Goal: Task Accomplishment & Management: Use online tool/utility

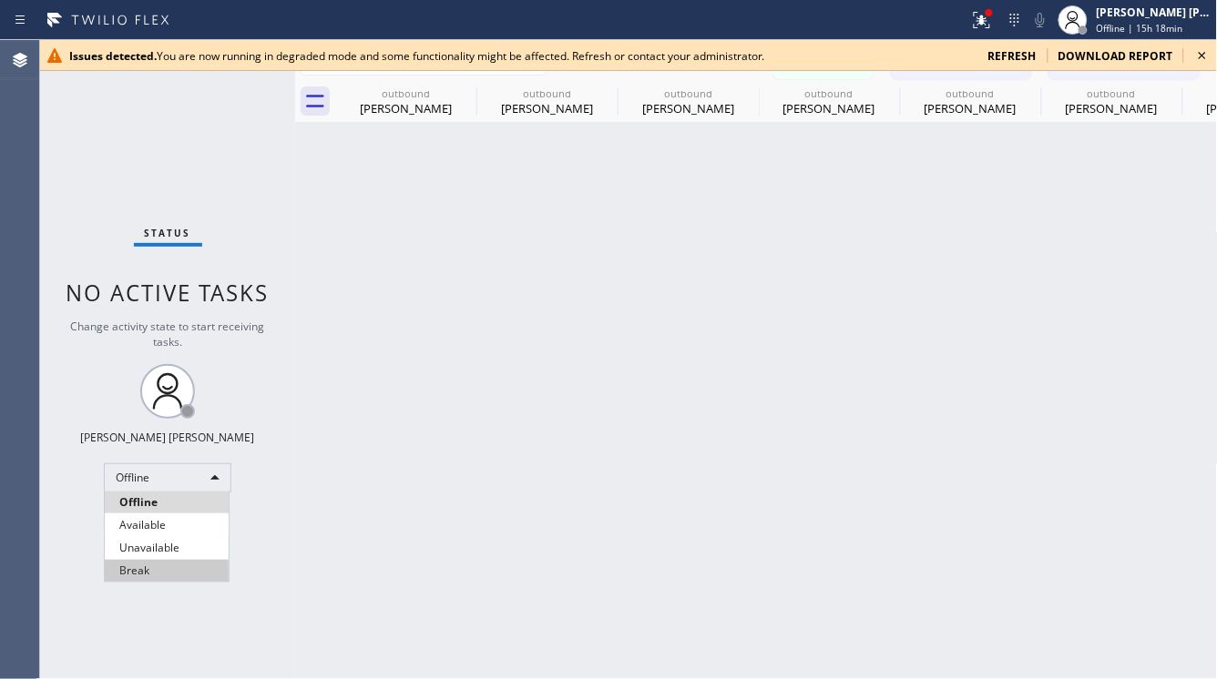
click at [179, 537] on li "Unavailable" at bounding box center [167, 548] width 124 height 22
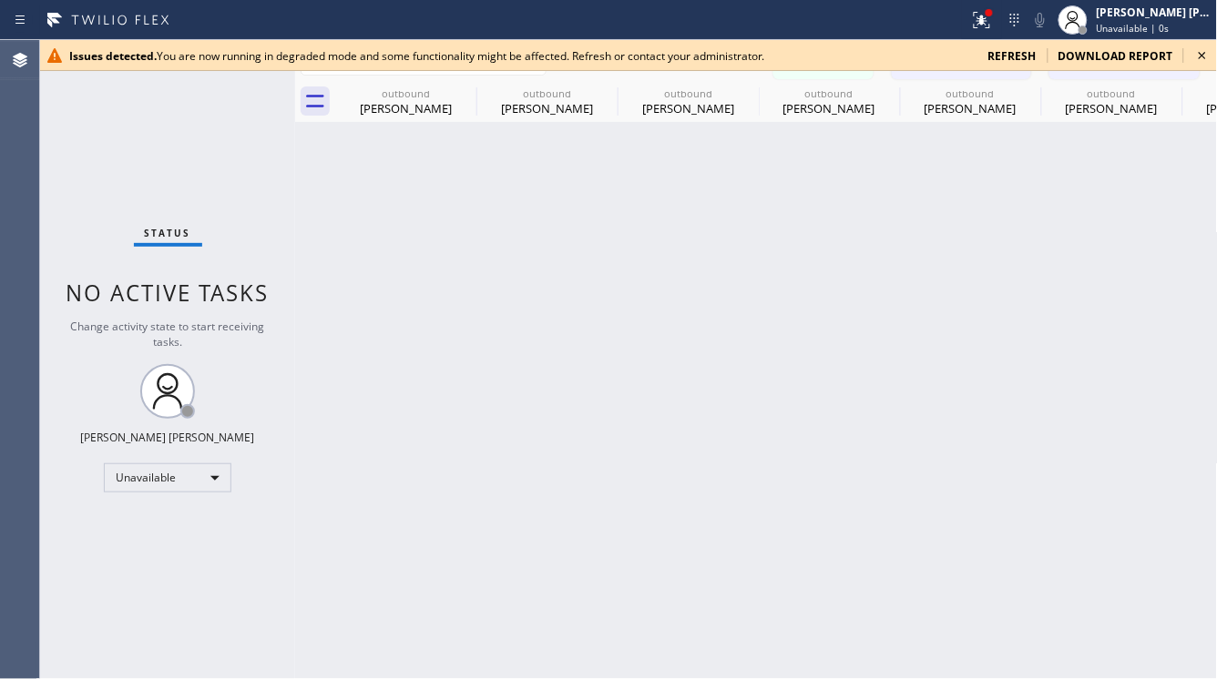
click at [1207, 50] on icon at bounding box center [1202, 56] width 22 height 22
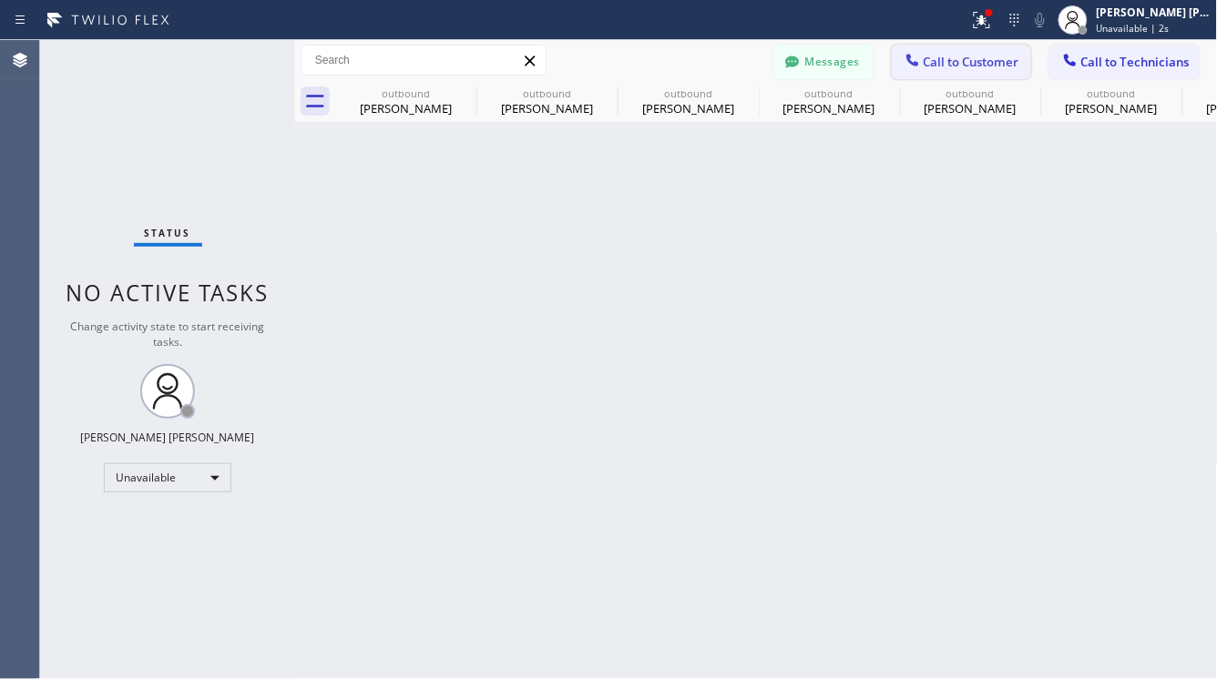
click at [950, 57] on span "Call to Customer" at bounding box center [972, 62] width 96 height 16
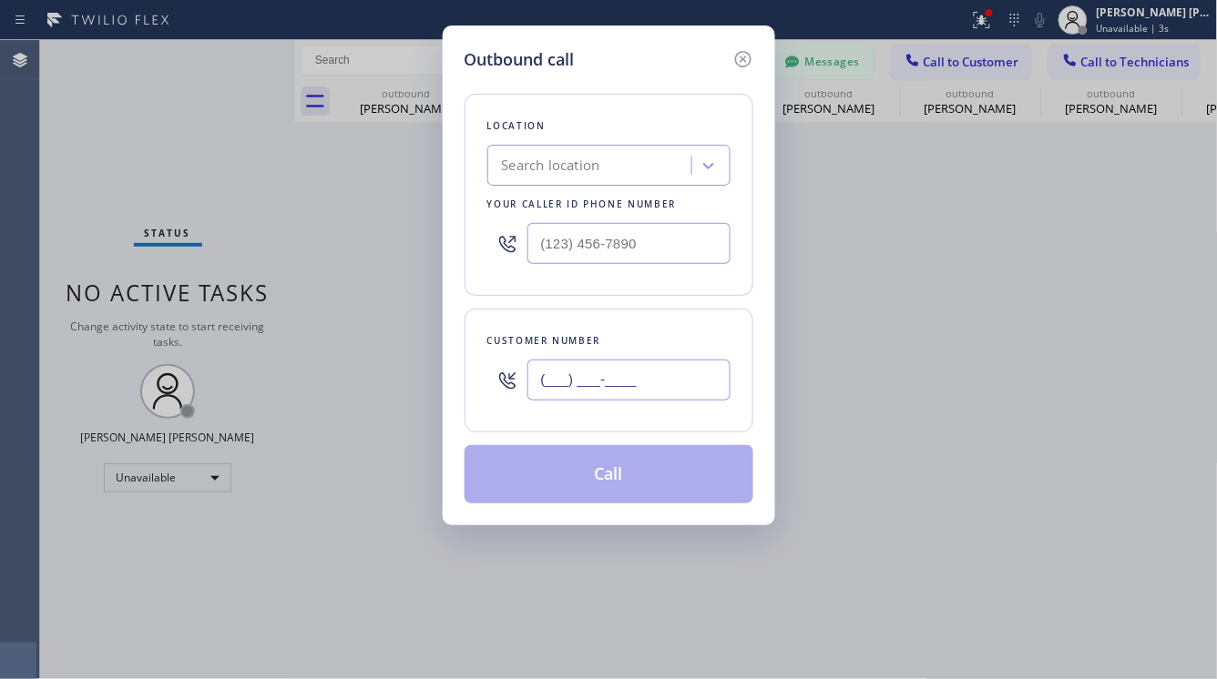
click at [600, 378] on input "(___) ___-____" at bounding box center [628, 380] width 203 height 41
paste input "805) 453-7613"
type input "[PHONE_NUMBER]"
click at [183, 107] on div "Outbound call Location Search location Your caller id phone number Customer num…" at bounding box center [608, 339] width 1217 height 679
click at [665, 154] on div "Search location" at bounding box center [592, 166] width 199 height 32
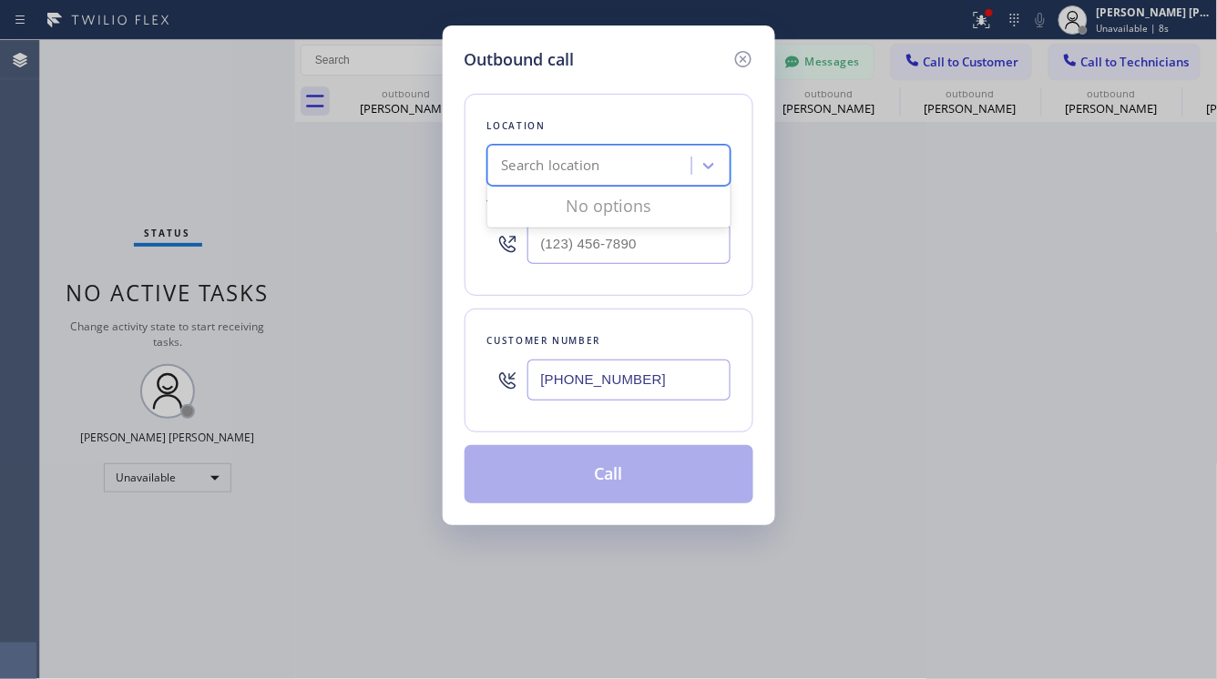
paste input "[MEDICAL_DATA] Electrical Goleta"
type input "[MEDICAL_DATA] Electrical Goleta"
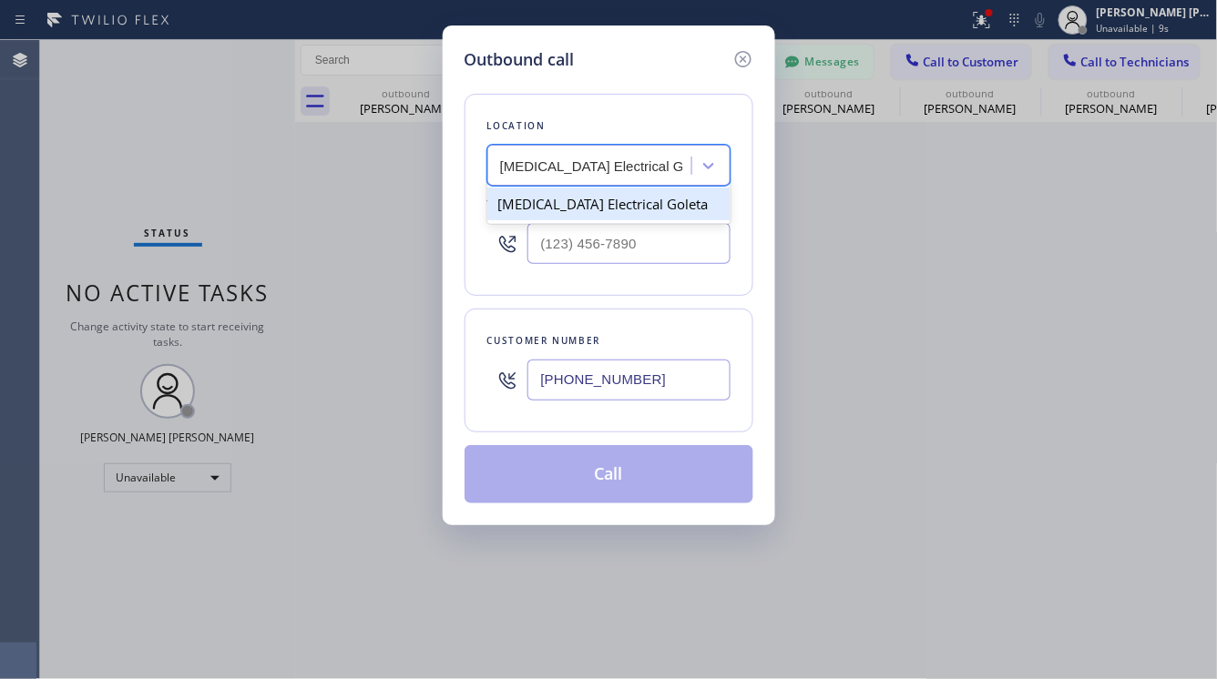
scroll to position [0, 2]
click at [608, 209] on div "[MEDICAL_DATA] Electrical Goleta" at bounding box center [608, 204] width 243 height 33
type input "[PHONE_NUMBER]"
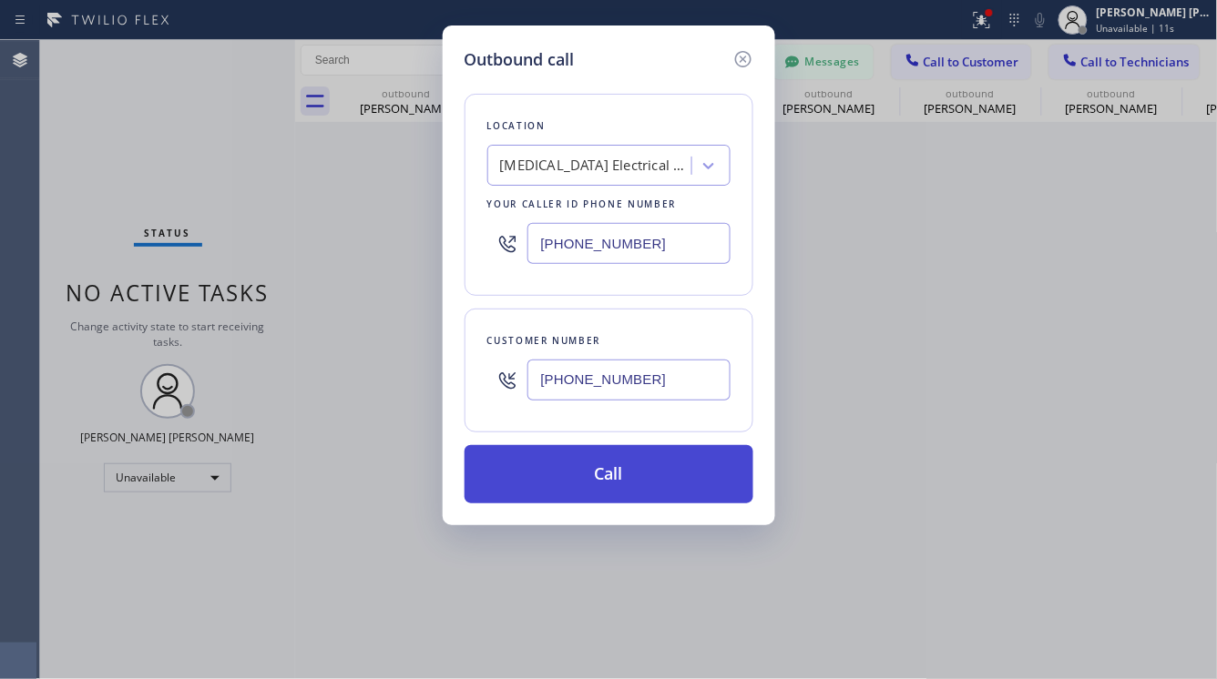
click at [627, 473] on button "Call" at bounding box center [609, 474] width 289 height 58
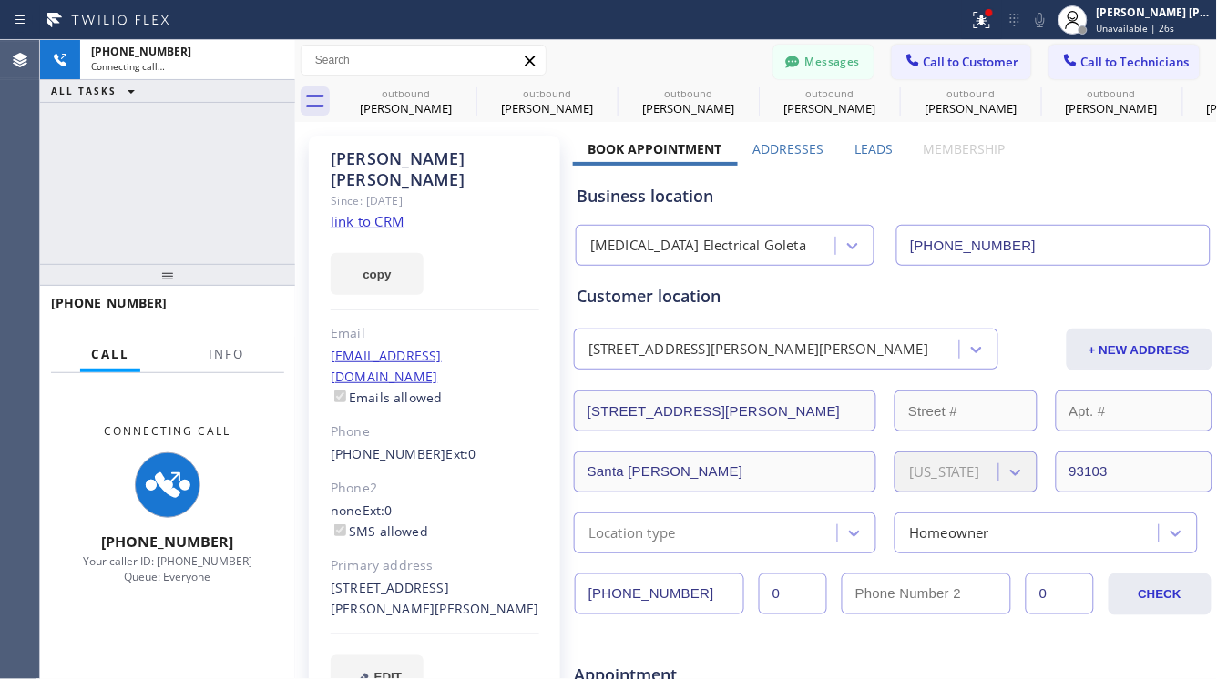
type input "[PHONE_NUMBER]"
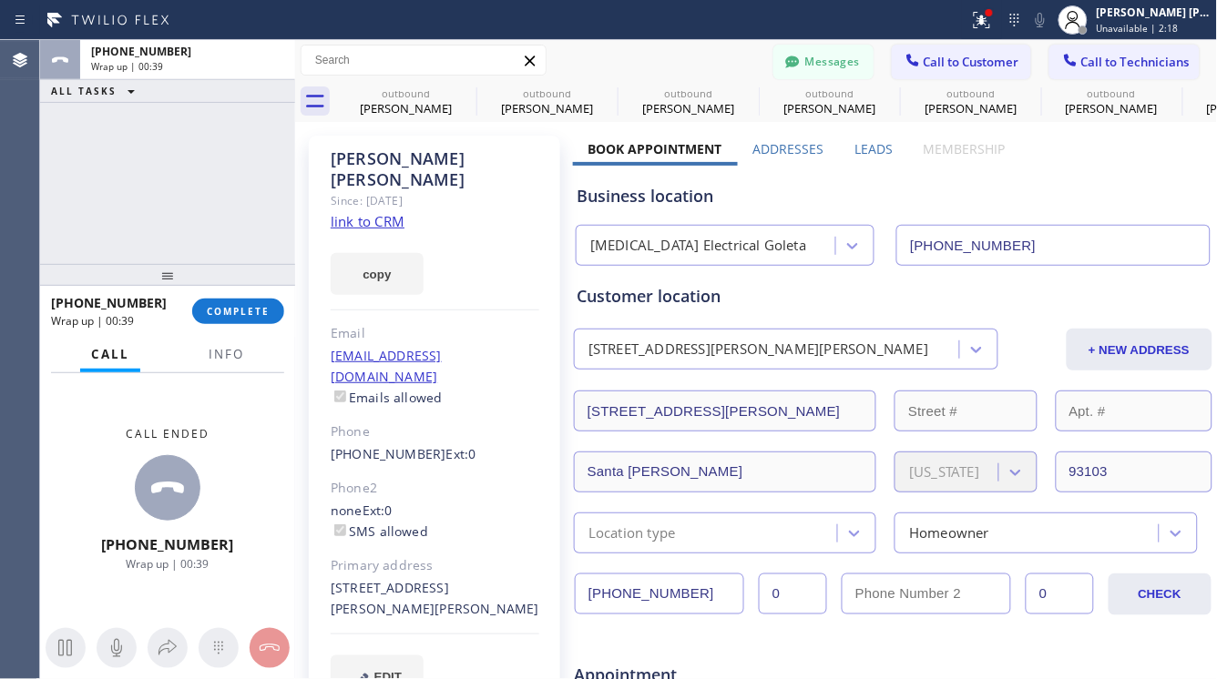
scroll to position [709, 0]
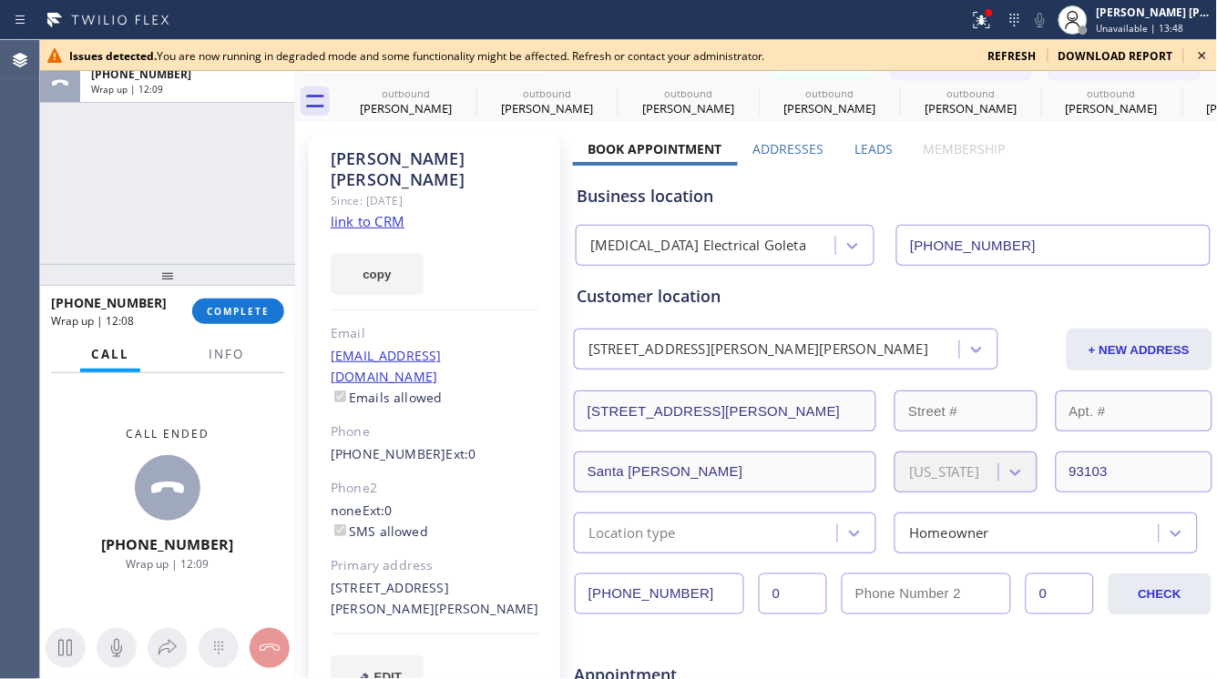
click at [1200, 54] on icon at bounding box center [1202, 55] width 7 height 7
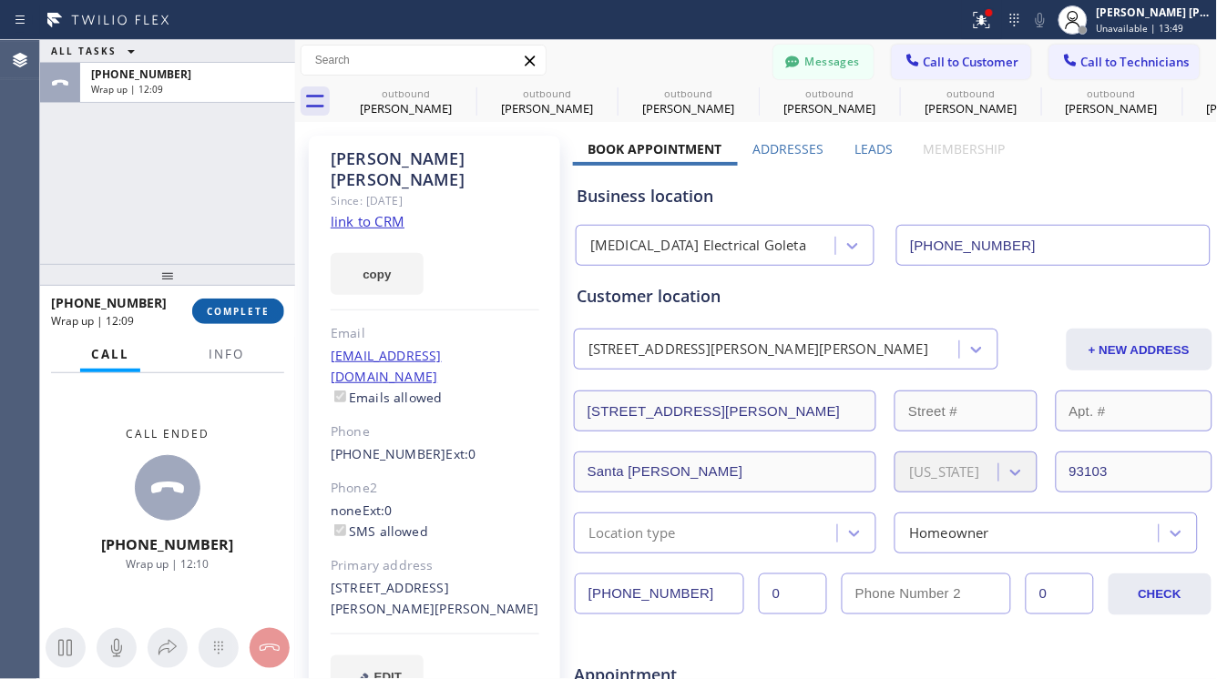
click at [225, 322] on button "COMPLETE" at bounding box center [238, 312] width 92 height 26
click at [220, 160] on div "ALL TASKS ALL TASKS ACTIVE TASKS TASKS IN WRAP UP [PHONE_NUMBER]" at bounding box center [167, 152] width 255 height 224
click at [152, 161] on div "ALL TASKS ALL TASKS ACTIVE TASKS TASKS IN WRAP UP [PHONE_NUMBER]" at bounding box center [167, 152] width 255 height 224
click at [123, 209] on div "ALL TASKS ALL TASKS ACTIVE TASKS TASKS IN WRAP UP [PHONE_NUMBER]" at bounding box center [167, 152] width 255 height 224
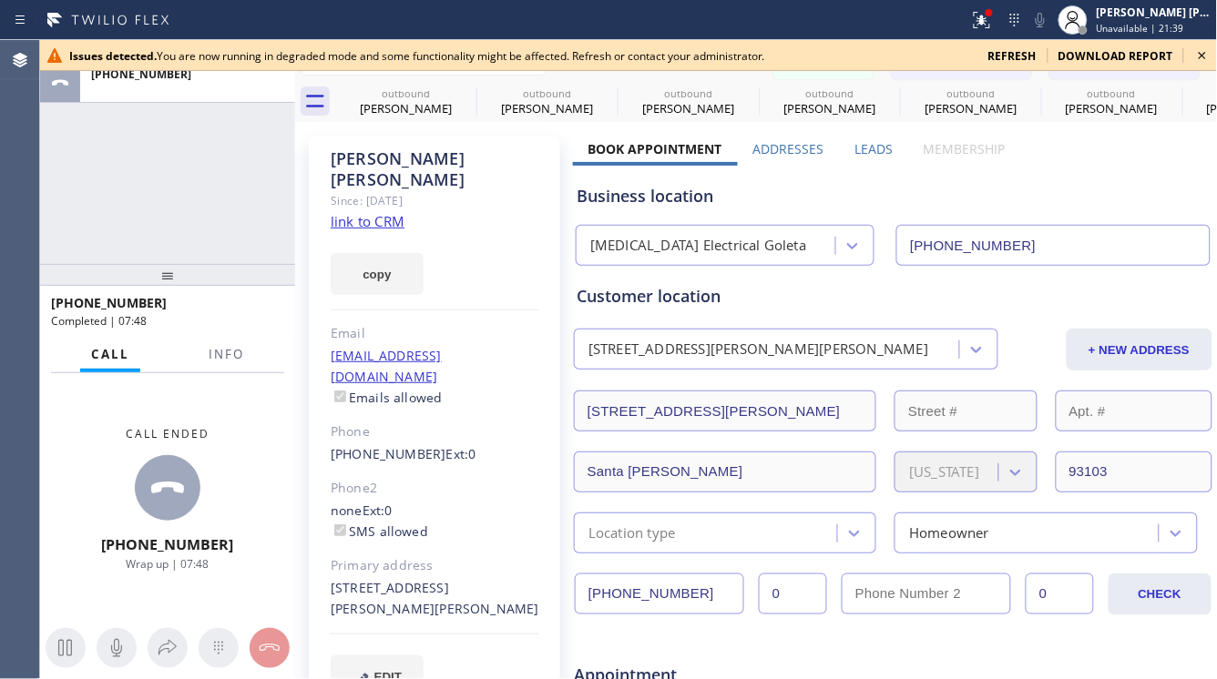
click at [1201, 52] on icon at bounding box center [1202, 56] width 22 height 22
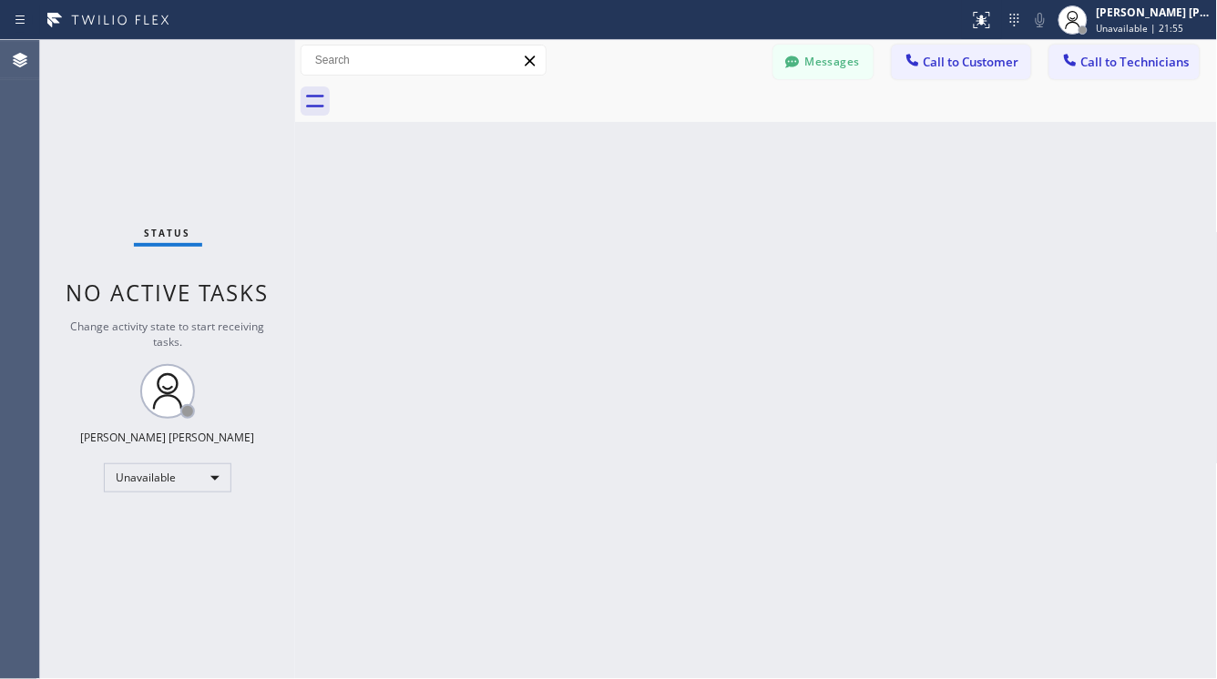
click at [196, 455] on div "Status No active tasks Change activity state to start receiving tasks. Ashley B…" at bounding box center [167, 359] width 255 height 639
click at [200, 477] on div "Unavailable" at bounding box center [168, 478] width 128 height 29
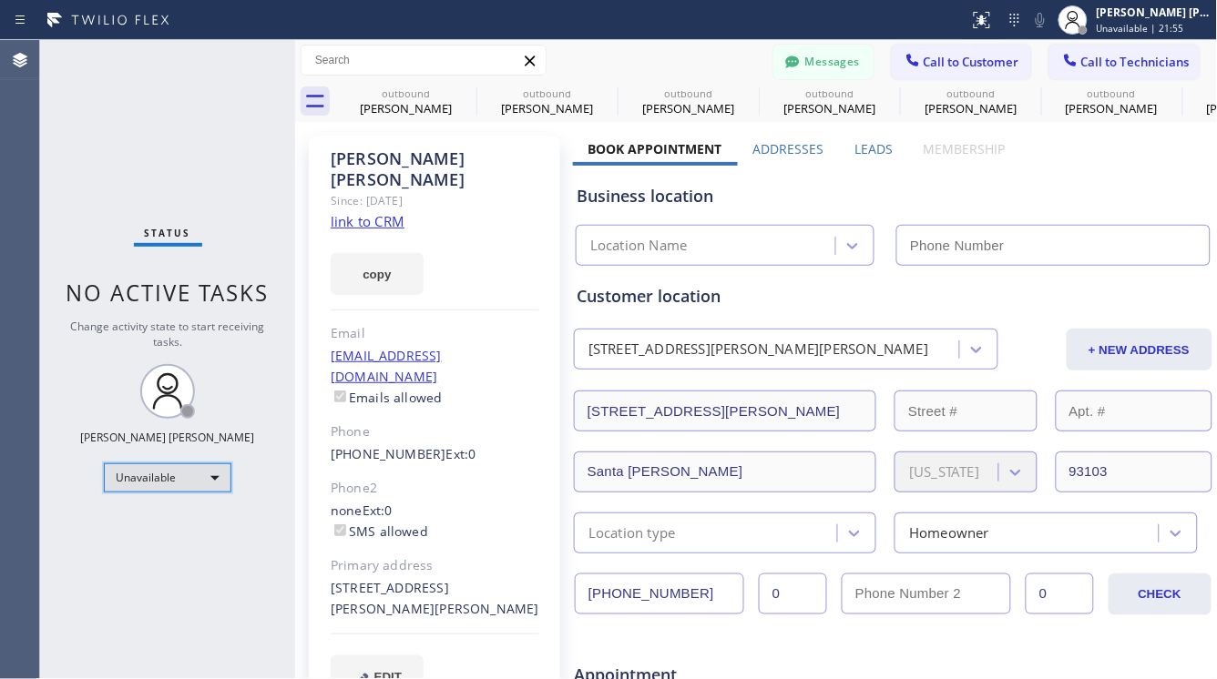
click at [207, 477] on div "Unavailable" at bounding box center [168, 478] width 128 height 29
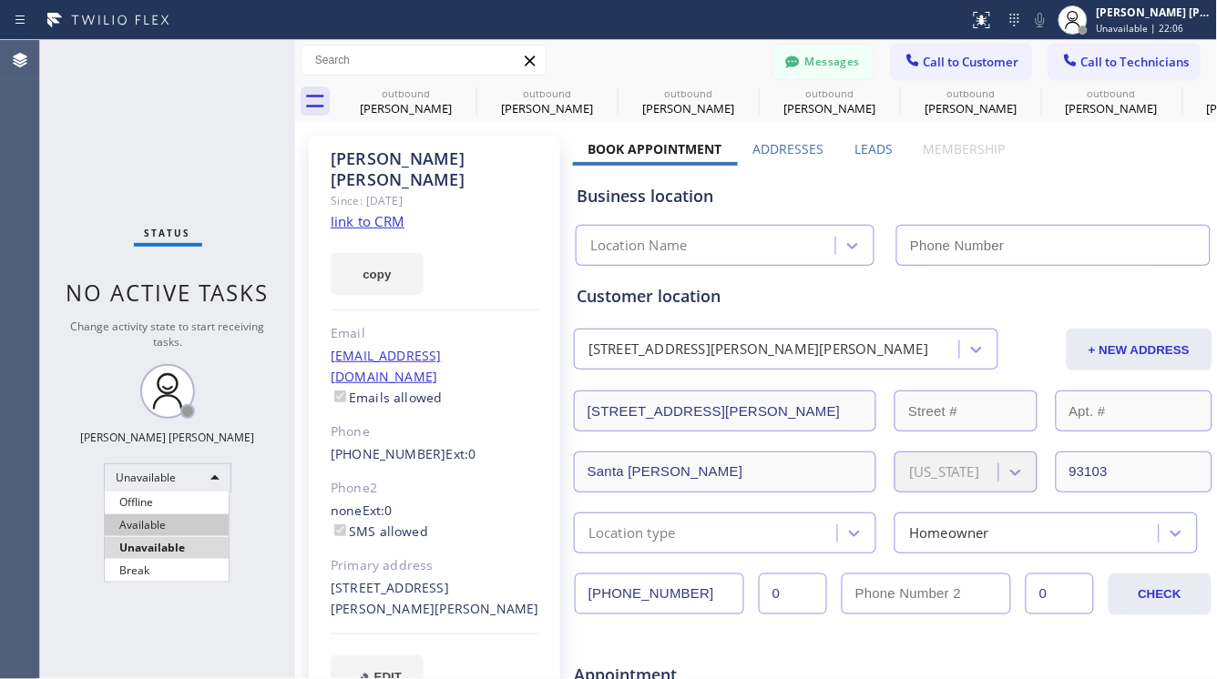
click at [141, 524] on li "Available" at bounding box center [167, 526] width 124 height 22
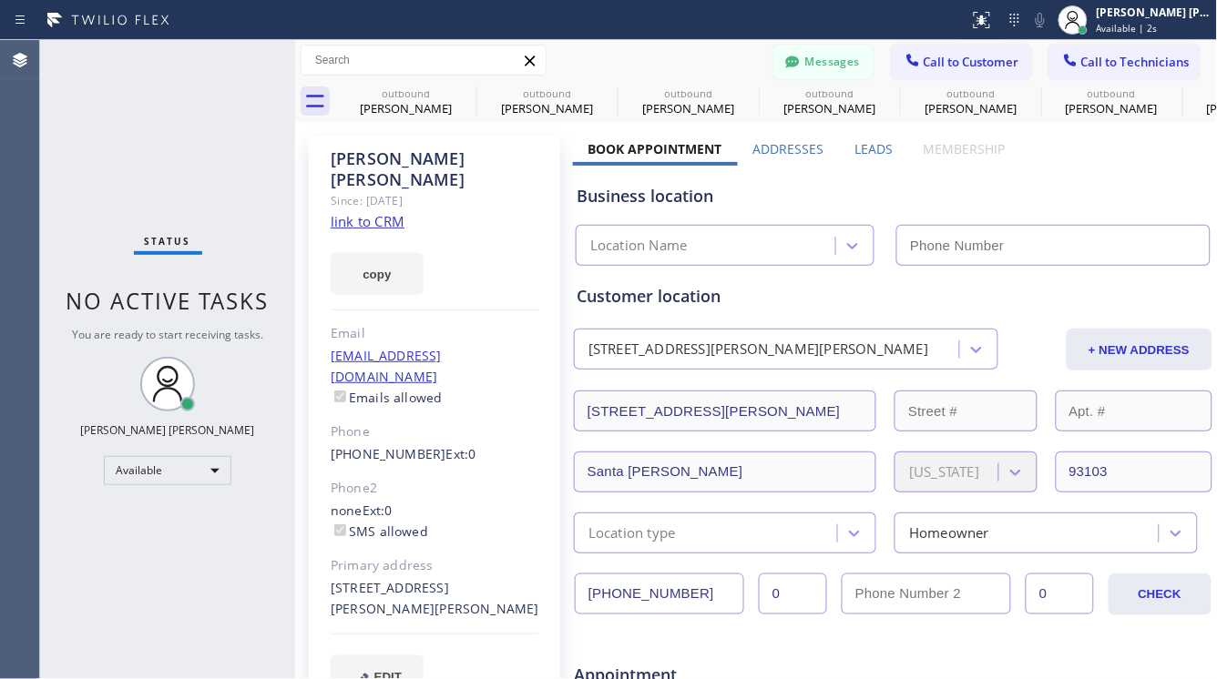
click at [89, 145] on div "Status No active tasks You are ready to start receiving tasks. Ashley Barbie La…" at bounding box center [167, 359] width 255 height 639
type input "[PHONE_NUMBER]"
click at [193, 465] on div "Available" at bounding box center [168, 470] width 128 height 29
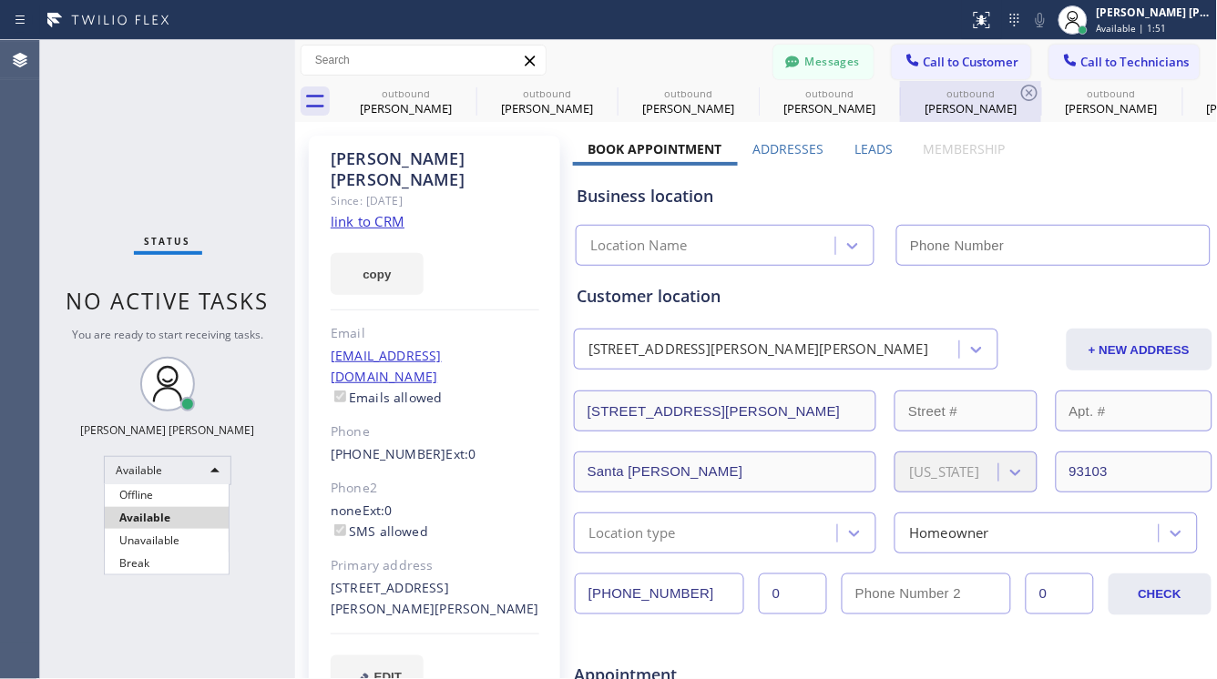
click at [171, 541] on li "Unavailable" at bounding box center [167, 541] width 124 height 22
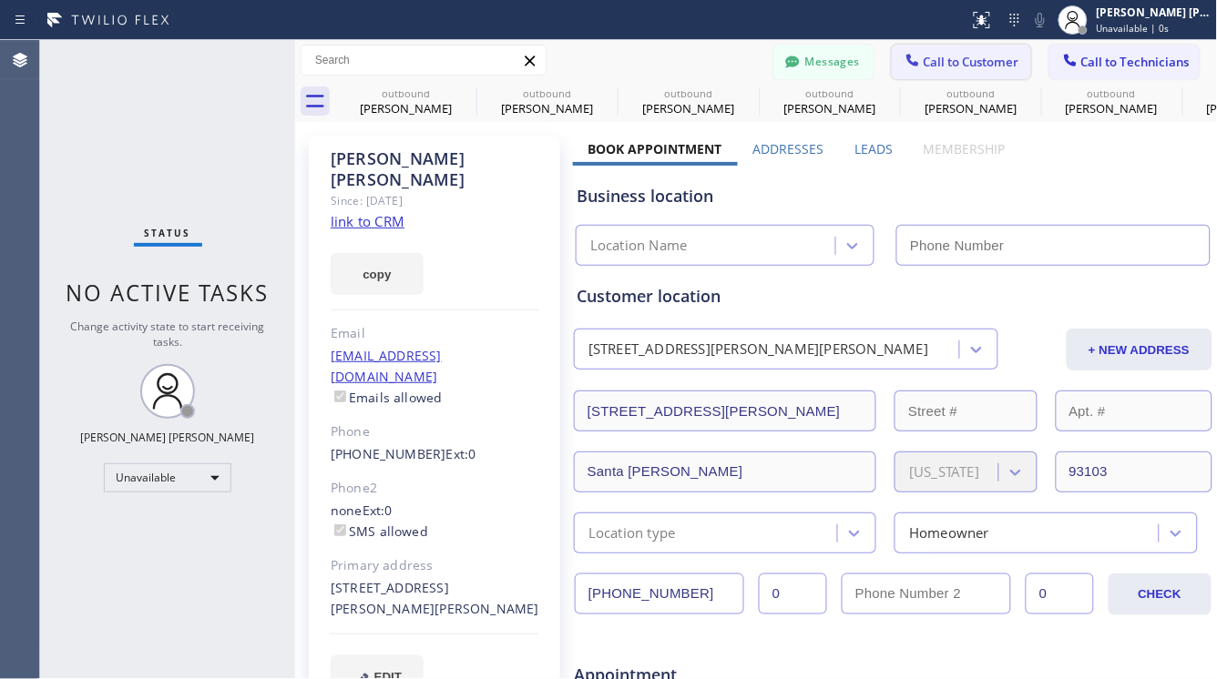
click at [949, 65] on span "Call to Customer" at bounding box center [972, 62] width 96 height 16
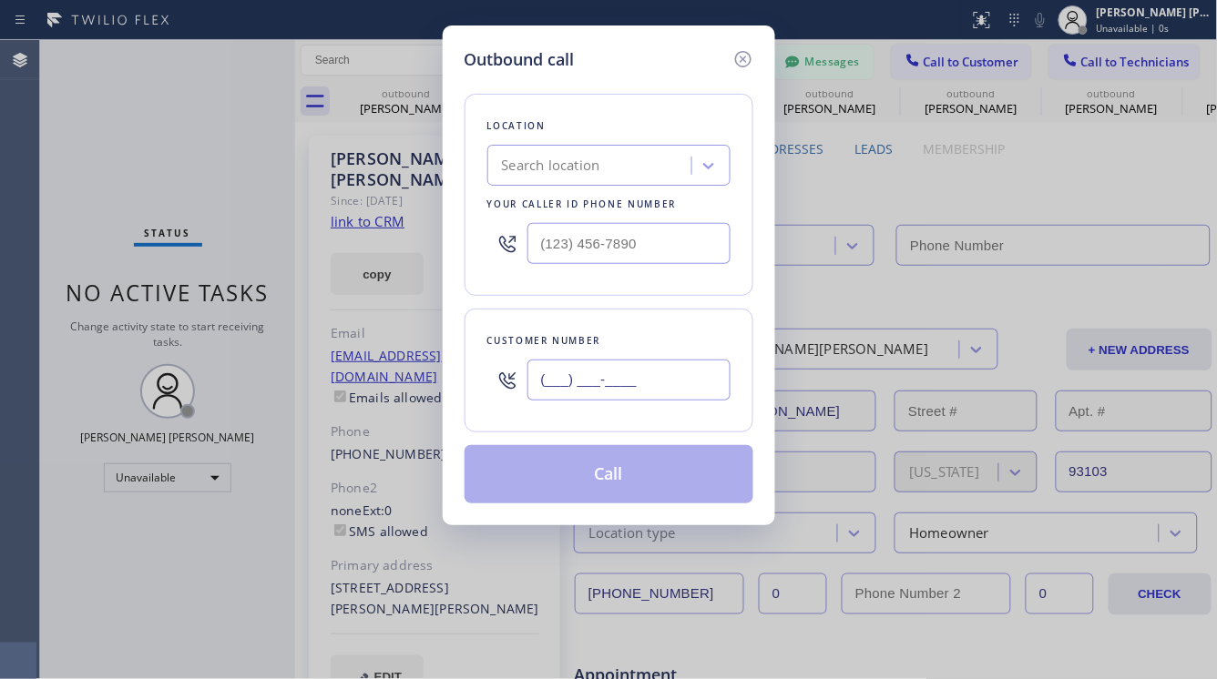
click at [593, 377] on input "(___) ___-____" at bounding box center [628, 380] width 203 height 41
paste input "818) 601-8004"
type input "(818) 601-8004"
drag, startPoint x: 206, startPoint y: 163, endPoint x: 232, endPoint y: 156, distance: 27.4
click at [206, 163] on div "Outbound call Location Search location Your caller id phone number Customer num…" at bounding box center [608, 339] width 1217 height 679
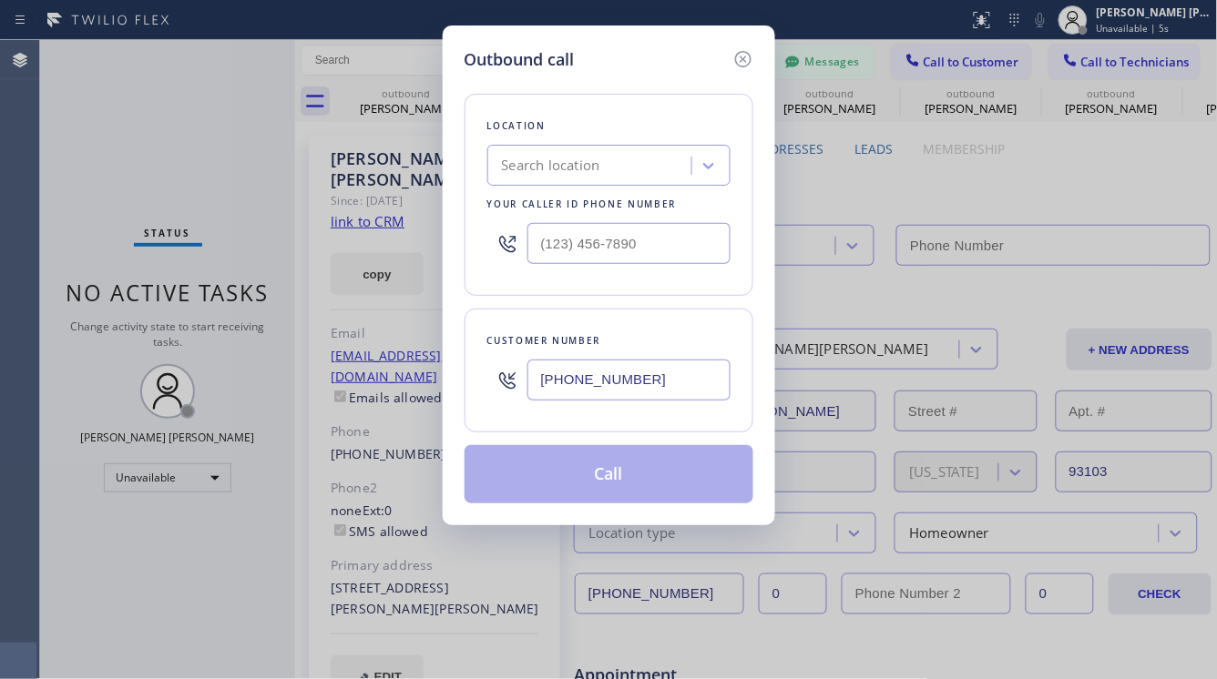
click at [564, 170] on div "Search location" at bounding box center [551, 166] width 98 height 21
paste input "Zoom Electricians Irvine"
type input "Zoom Electricians Irvine"
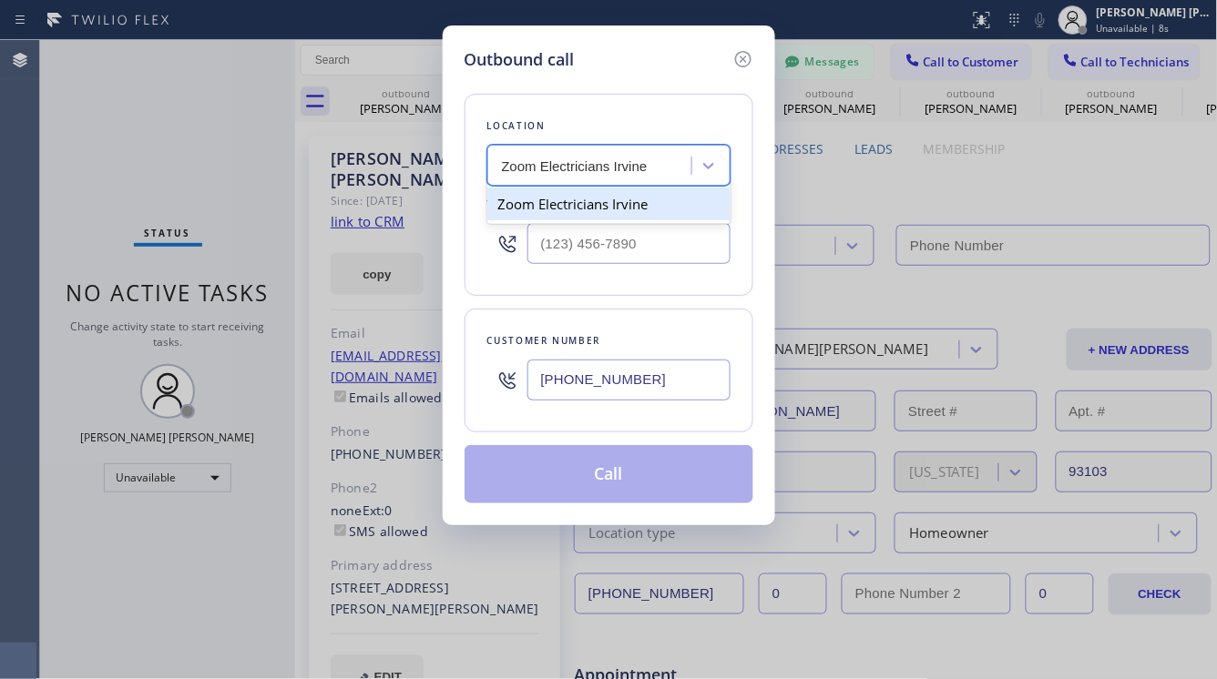
click at [576, 201] on div "Zoom Electricians Irvine" at bounding box center [608, 204] width 243 height 33
type input "[PHONE_NUMBER]"
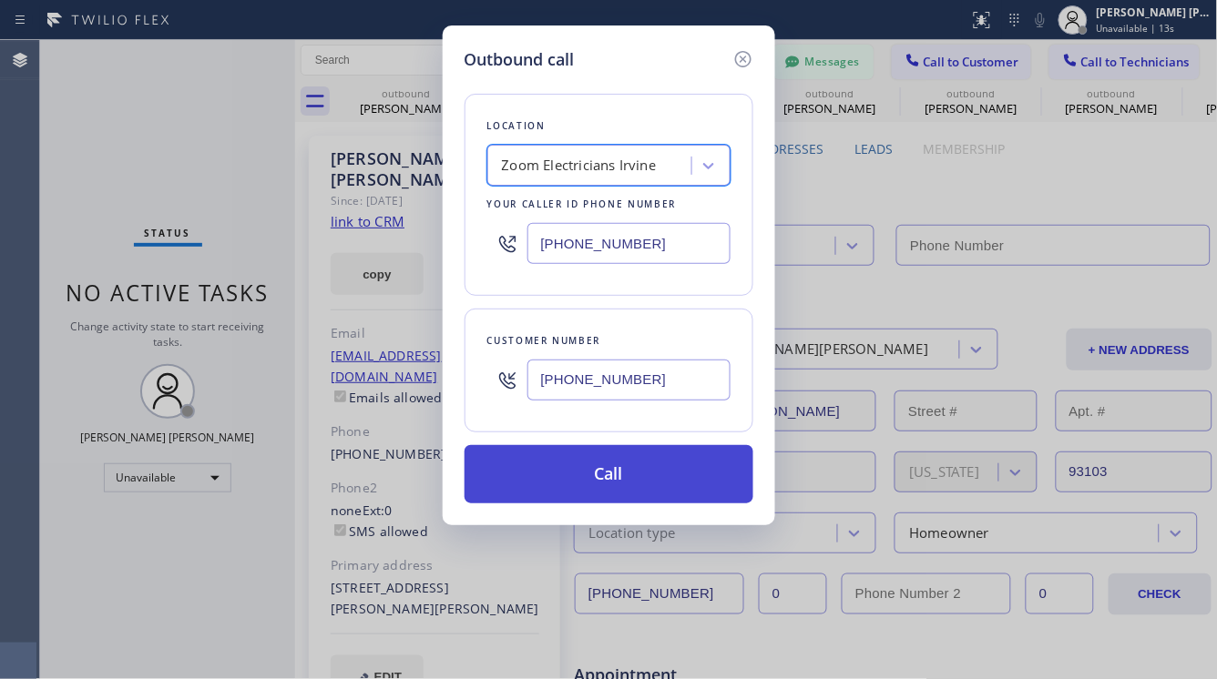
click at [602, 476] on button "Call" at bounding box center [609, 474] width 289 height 58
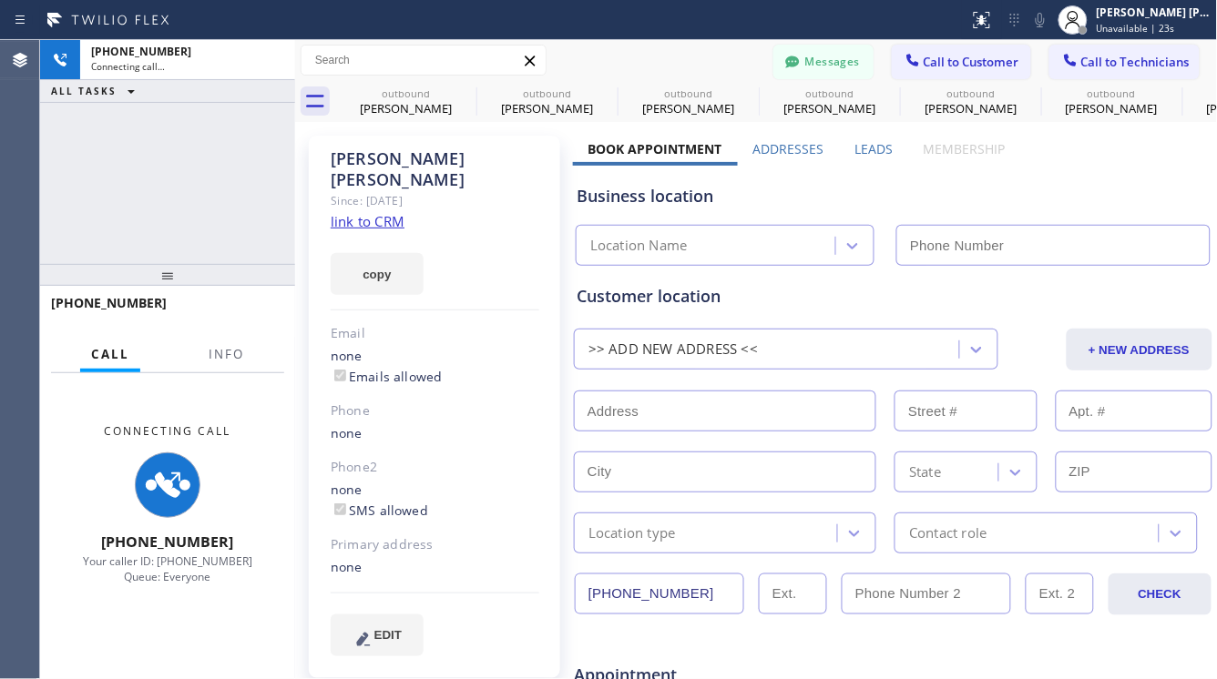
type input "[PHONE_NUMBER]"
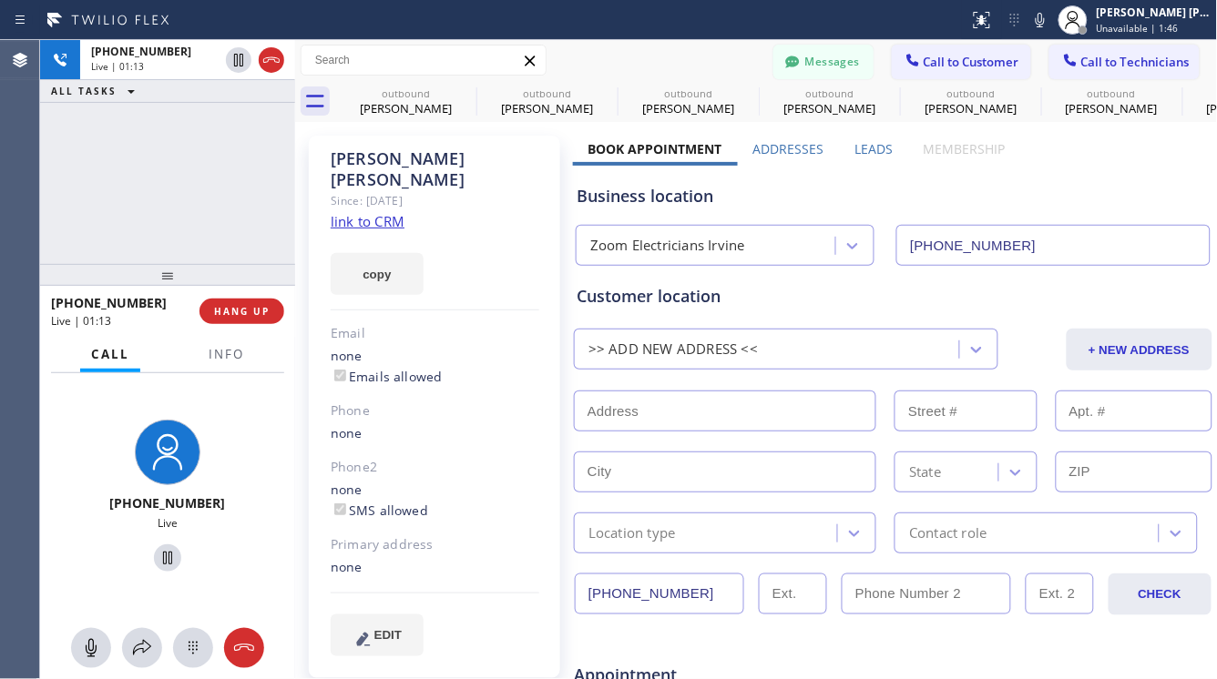
drag, startPoint x: 166, startPoint y: 155, endPoint x: 166, endPoint y: 117, distance: 38.3
click at [166, 155] on div "+18186018004 Live | 01:13 ALL TASKS ALL TASKS ACTIVE TASKS TASKS IN WRAP UP" at bounding box center [167, 152] width 255 height 224
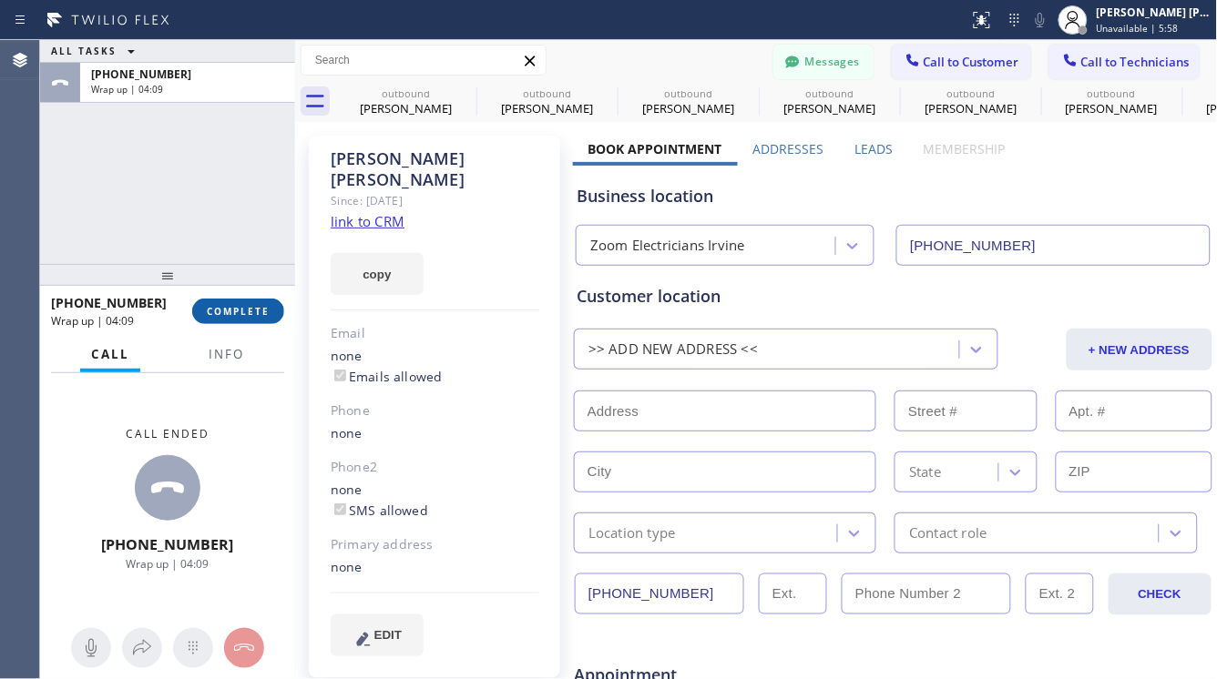
click at [276, 305] on button "COMPLETE" at bounding box center [238, 312] width 92 height 26
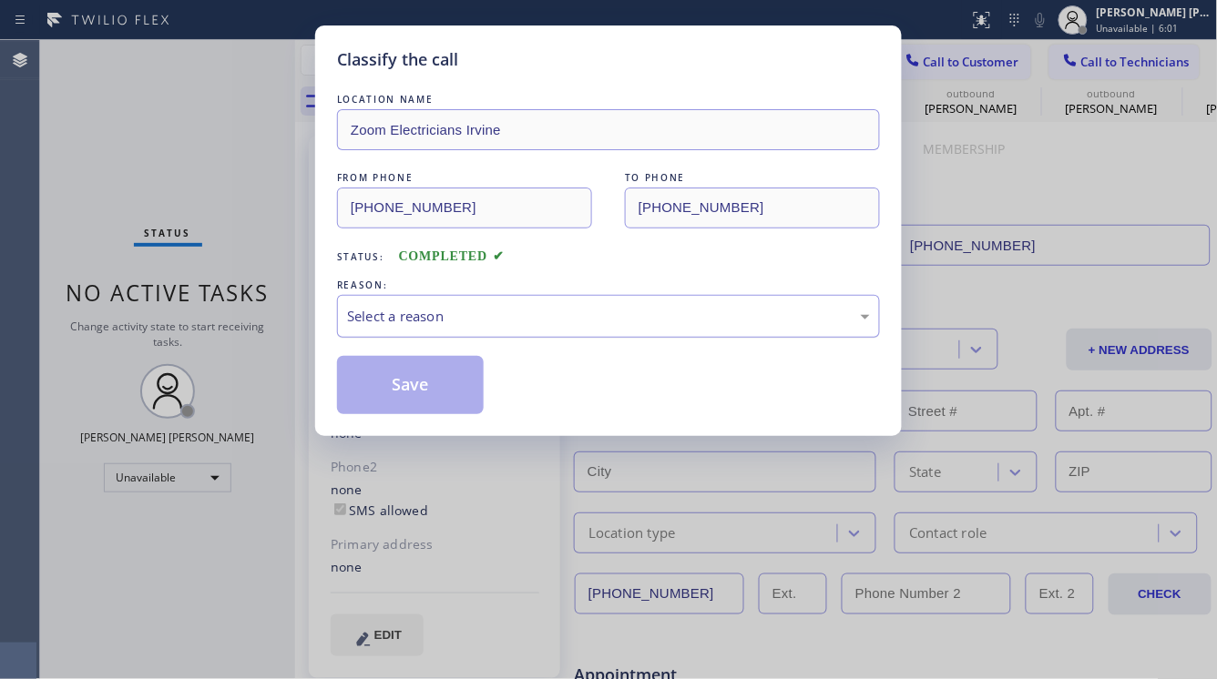
click at [431, 312] on div "Select a reason" at bounding box center [608, 316] width 523 height 21
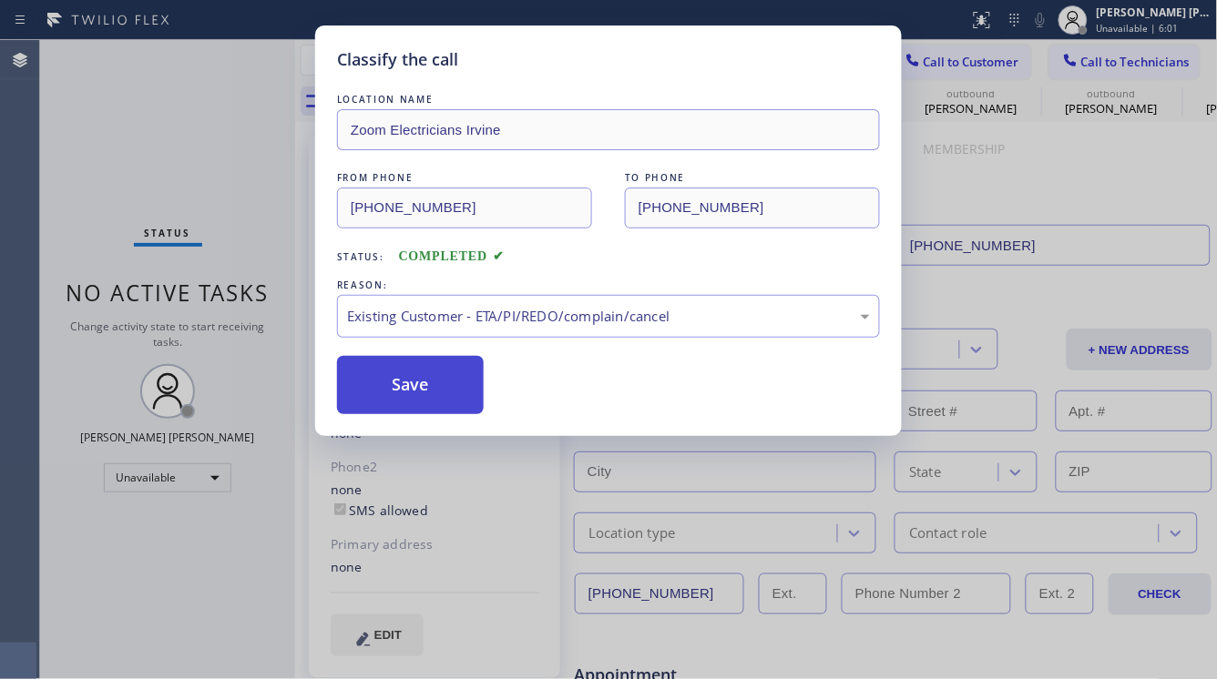
click at [401, 394] on button "Save" at bounding box center [410, 385] width 147 height 58
click at [401, 398] on button "Save" at bounding box center [410, 385] width 147 height 58
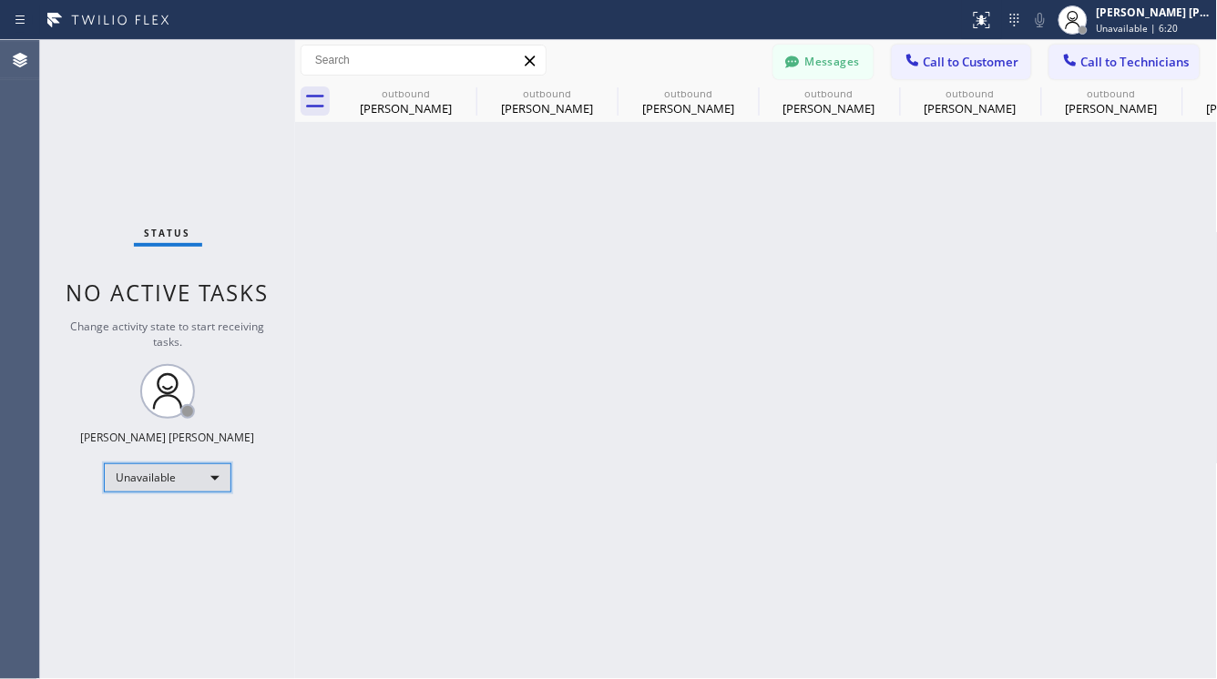
click at [151, 473] on div "Unavailable" at bounding box center [168, 478] width 128 height 29
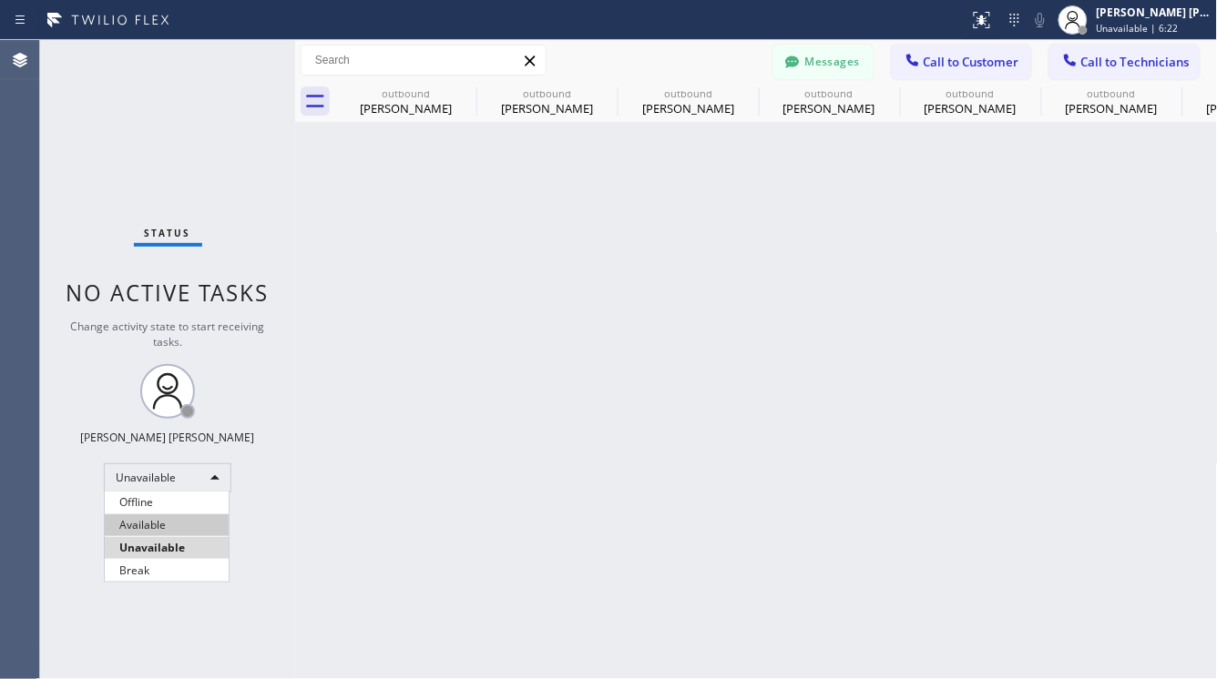
click at [152, 525] on li "Available" at bounding box center [167, 526] width 124 height 22
